Goal: Find specific page/section: Find specific page/section

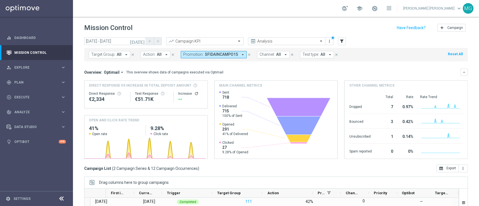
click at [236, 54] on button "Promotion: SFIDAINCAMPO15 arrow_drop_down" at bounding box center [214, 54] width 66 height 7
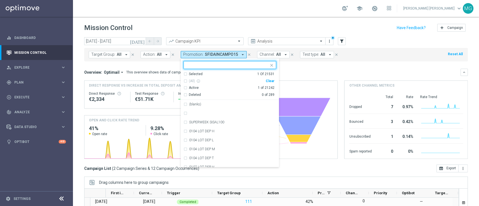
click at [212, 65] on input "text" at bounding box center [227, 65] width 82 height 5
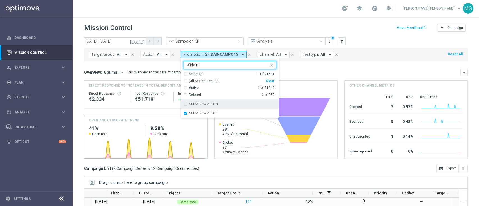
click at [199, 105] on label "SFIDAINCAMPO10" at bounding box center [203, 104] width 29 height 3
type input "sfidain"
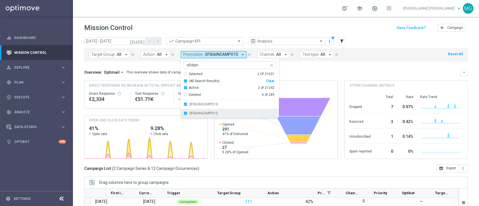
click at [199, 114] on label "SFIDAINCAMPO15" at bounding box center [203, 113] width 29 height 3
click at [304, 70] on div "Overview: Optimail arrow_drop_down This overview shows data of campaigns execut…" at bounding box center [272, 72] width 376 height 5
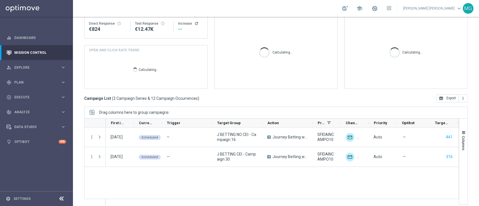
scroll to position [74, 0]
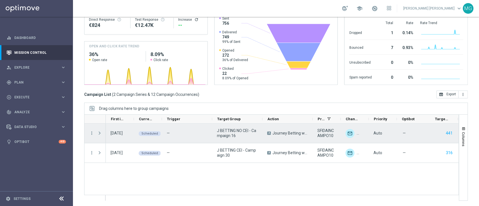
click at [99, 133] on span at bounding box center [99, 133] width 5 height 4
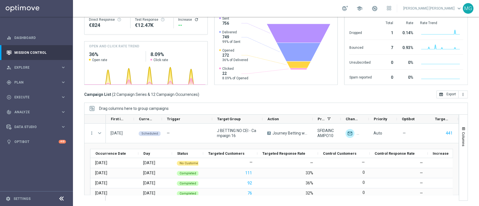
scroll to position [56, 0]
